Goal: Find specific page/section: Find specific page/section

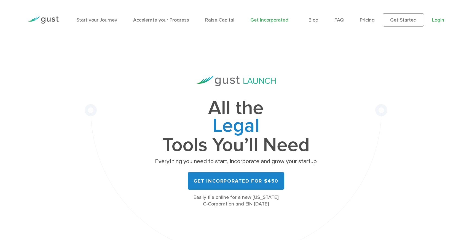
click at [440, 22] on link "Login" at bounding box center [438, 20] width 12 height 6
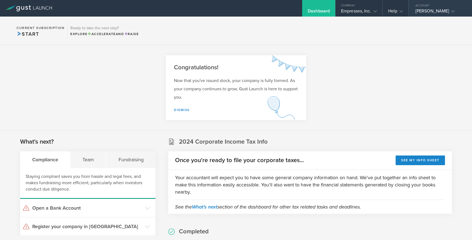
click at [451, 10] on icon at bounding box center [452, 11] width 3 height 3
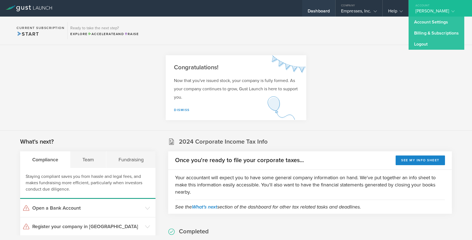
click at [310, 8] on div "Dashboard" at bounding box center [319, 12] width 22 height 8
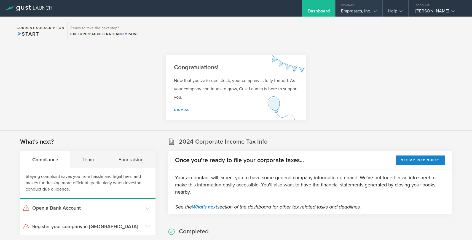
click at [365, 8] on div "Company" at bounding box center [359, 4] width 47 height 8
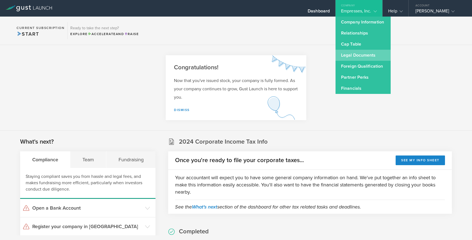
click at [361, 52] on link "Legal Documents" at bounding box center [363, 55] width 55 height 11
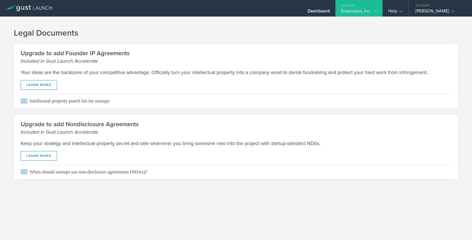
click at [378, 8] on div "Empresses, Inc." at bounding box center [359, 12] width 47 height 8
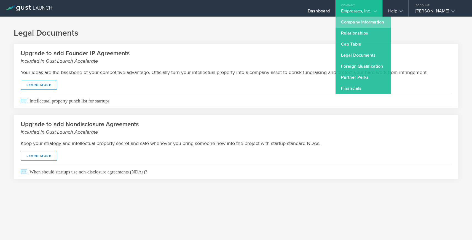
click at [369, 20] on link "Company Information" at bounding box center [363, 22] width 55 height 11
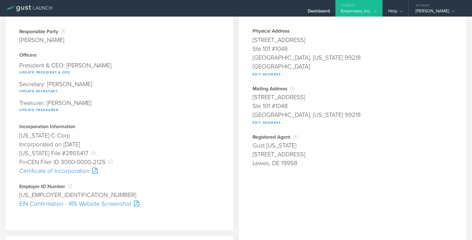
scroll to position [41, 0]
click at [136, 200] on div at bounding box center [135, 202] width 8 height 6
click at [363, 9] on div "Empresses, Inc." at bounding box center [359, 12] width 36 height 8
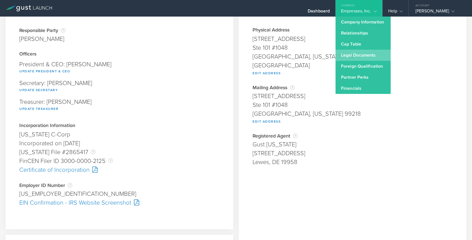
click at [352, 58] on link "Legal Documents" at bounding box center [363, 55] width 55 height 11
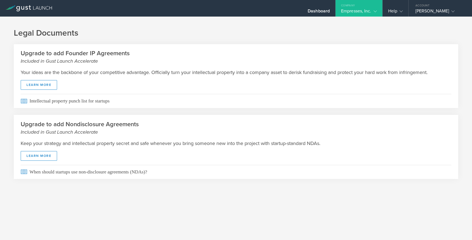
click at [375, 9] on gust-icon at bounding box center [374, 11] width 6 height 6
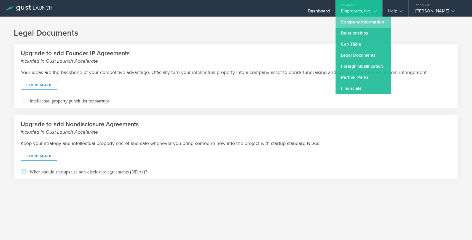
click at [358, 20] on link "Company Information" at bounding box center [363, 22] width 55 height 11
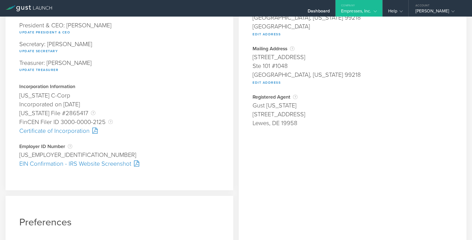
scroll to position [82, 0]
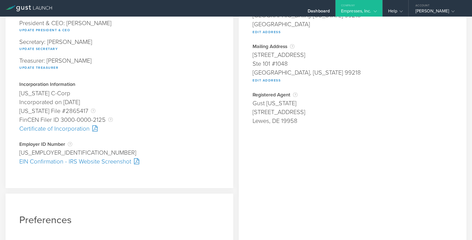
click at [93, 129] on div at bounding box center [94, 128] width 8 height 6
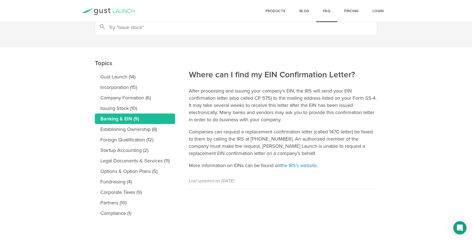
scroll to position [30, 0]
click at [302, 165] on link "the IRS’s website" at bounding box center [298, 165] width 36 height 6
